Goal: Find specific page/section: Find specific page/section

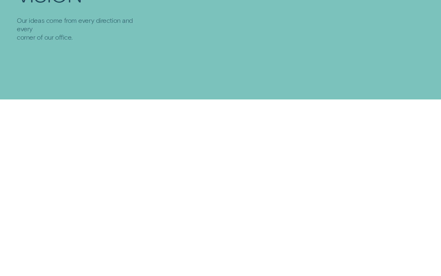
scroll to position [127, 0]
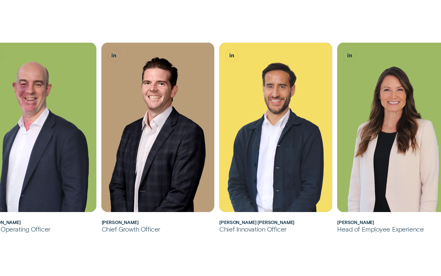
click at [100, 26] on div "[PERSON_NAME] joined Wisr as its Chief Financial Officer in [DATE] before being…" at bounding box center [220, 137] width 441 height 470
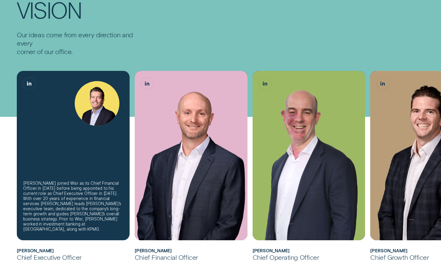
scroll to position [89, 0]
